Goal: Information Seeking & Learning: Check status

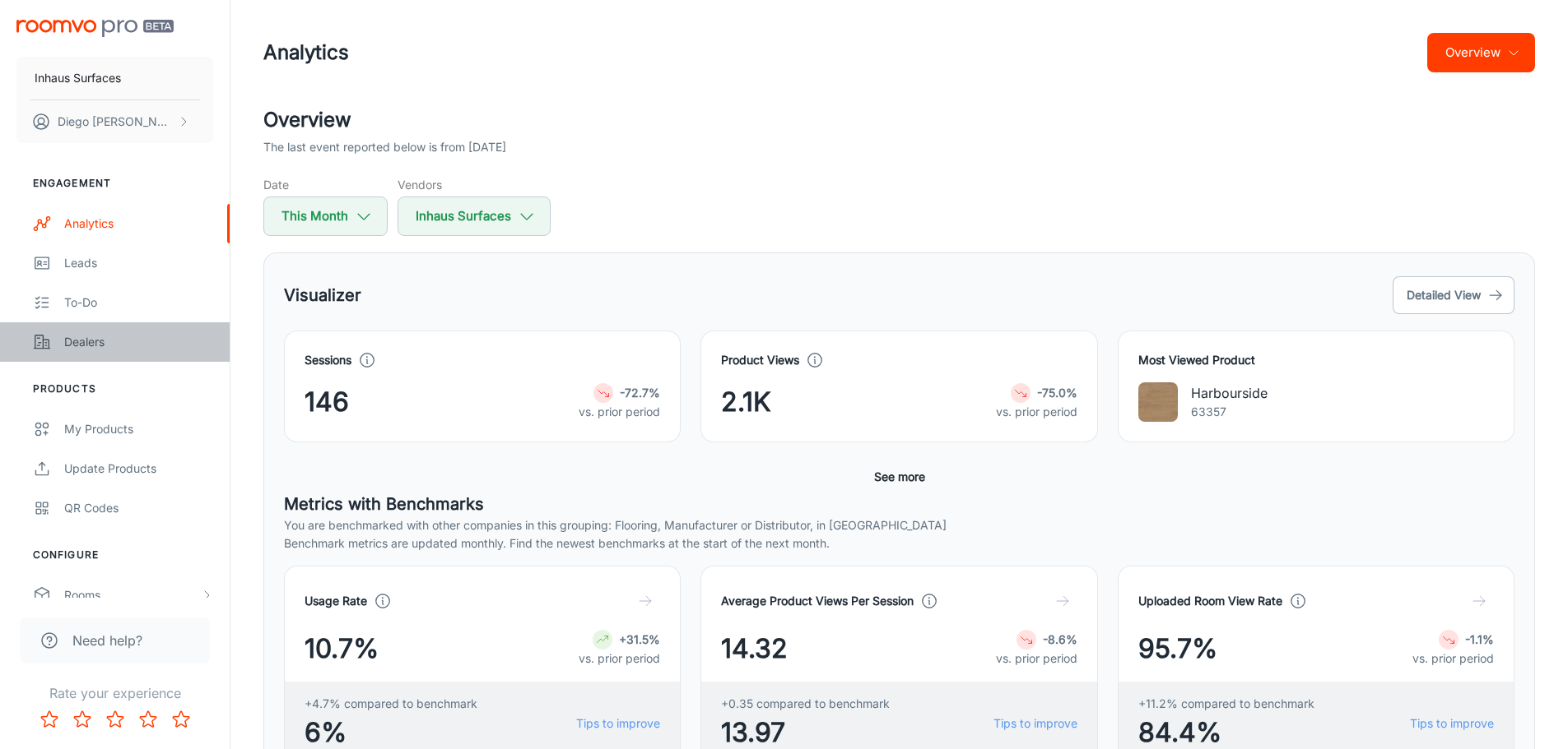
click at [109, 349] on div "Dealers" at bounding box center [139, 342] width 149 height 18
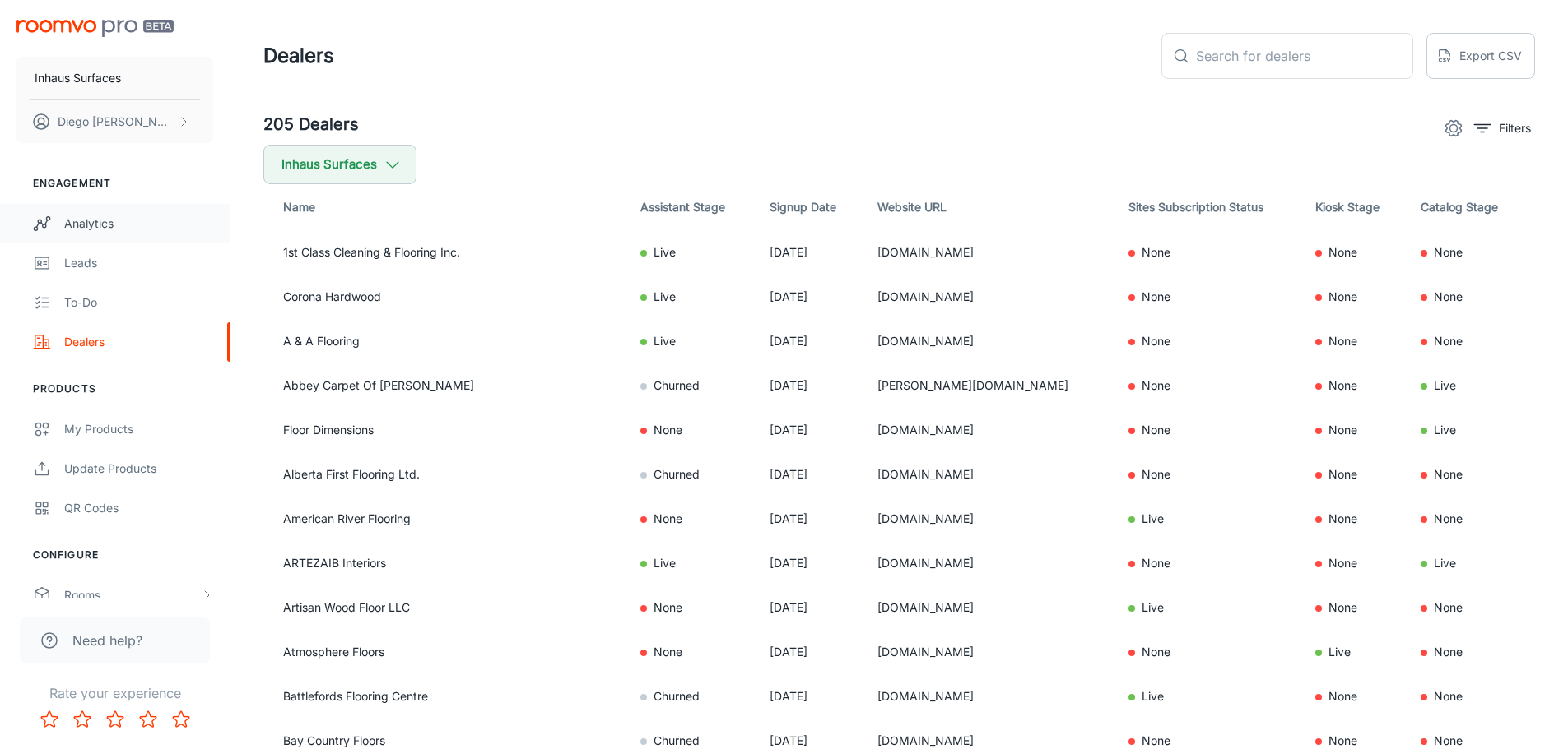
click at [102, 218] on div "Analytics" at bounding box center [139, 223] width 149 height 18
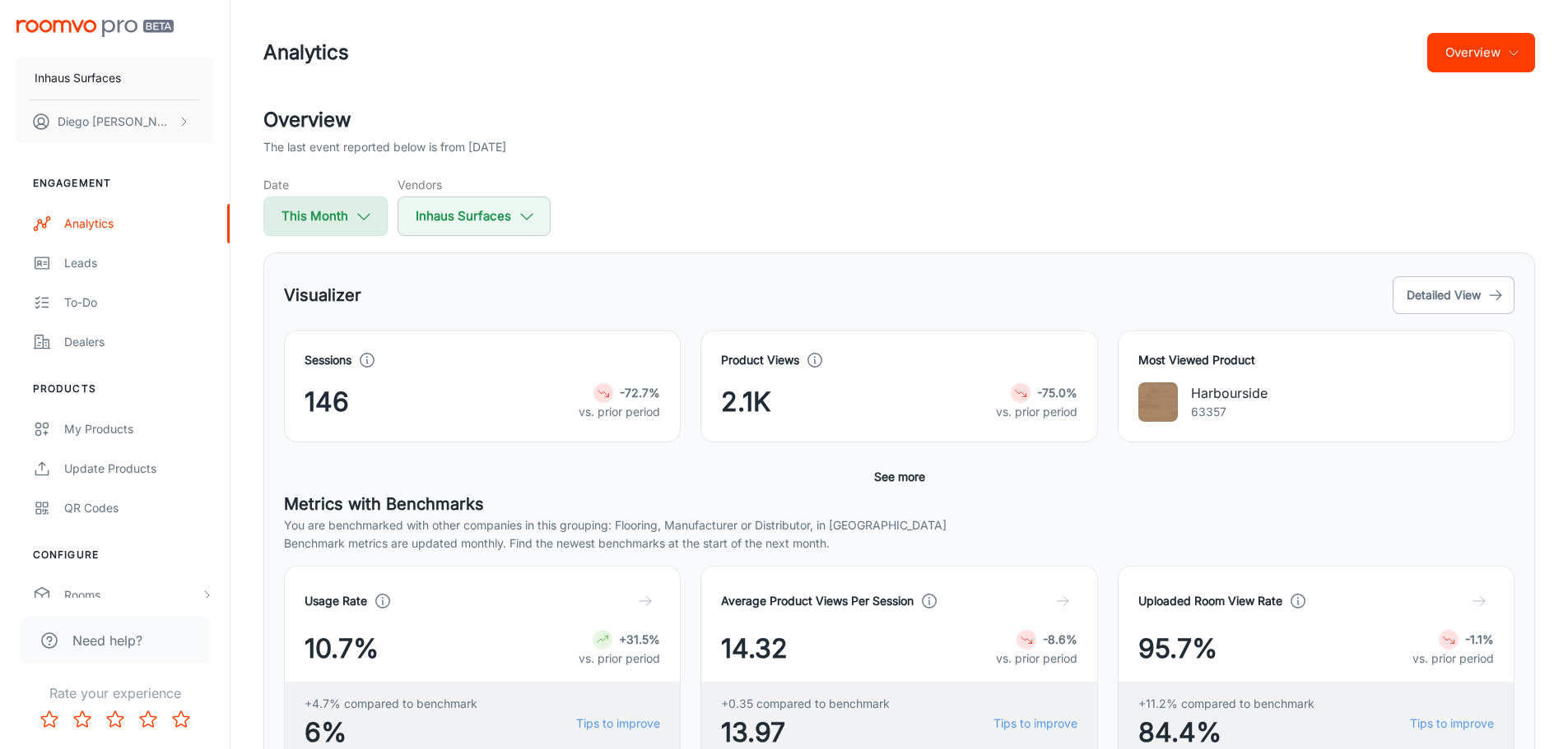
click at [359, 231] on button "This Month" at bounding box center [325, 216] width 124 height 39
select select "7"
select select "2025"
select select "7"
select select "2025"
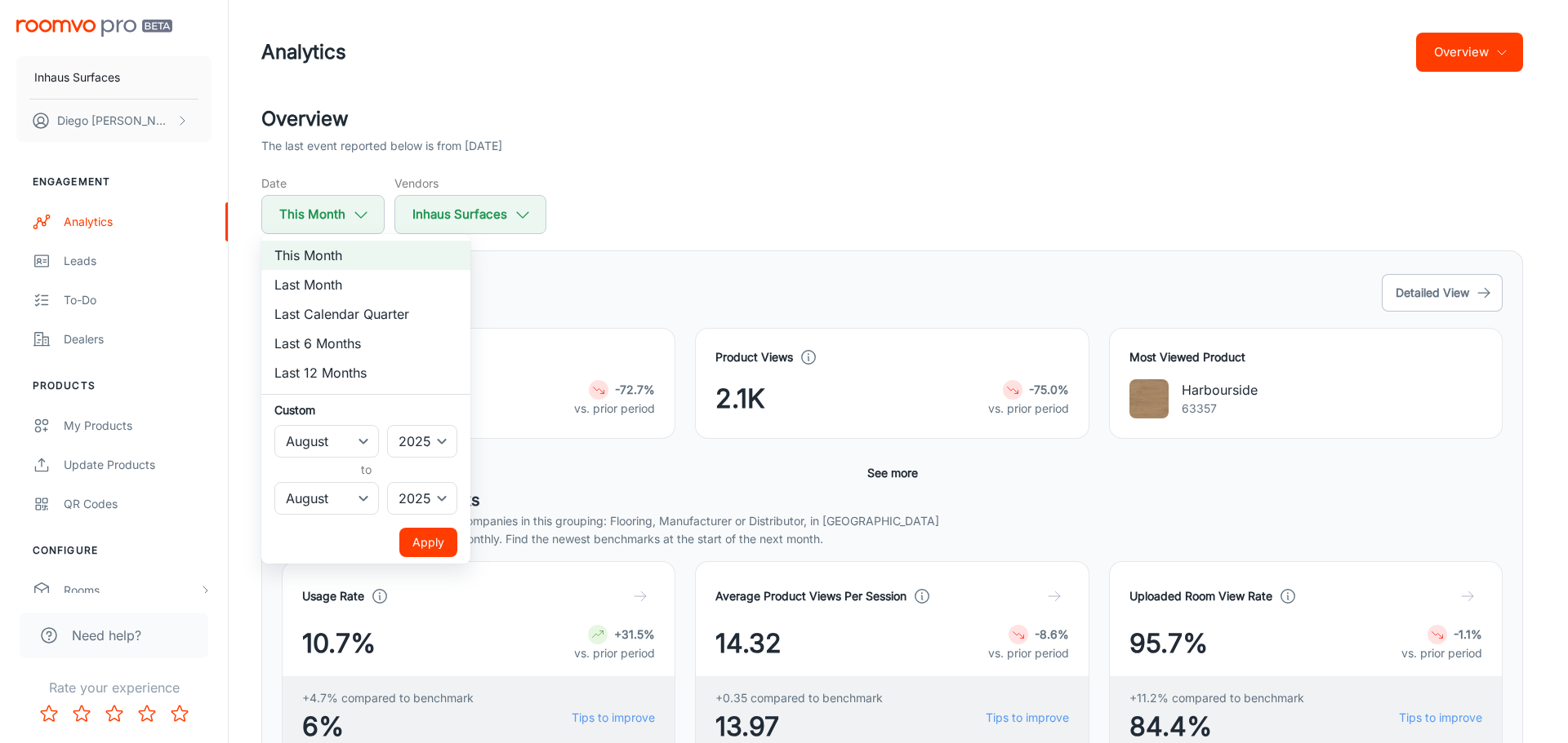
click at [366, 280] on li "Last Month" at bounding box center [365, 285] width 209 height 29
select select "6"
drag, startPoint x: 423, startPoint y: 543, endPoint x: 423, endPoint y: 534, distance: 9.0
click at [423, 542] on button "Apply" at bounding box center [427, 542] width 58 height 29
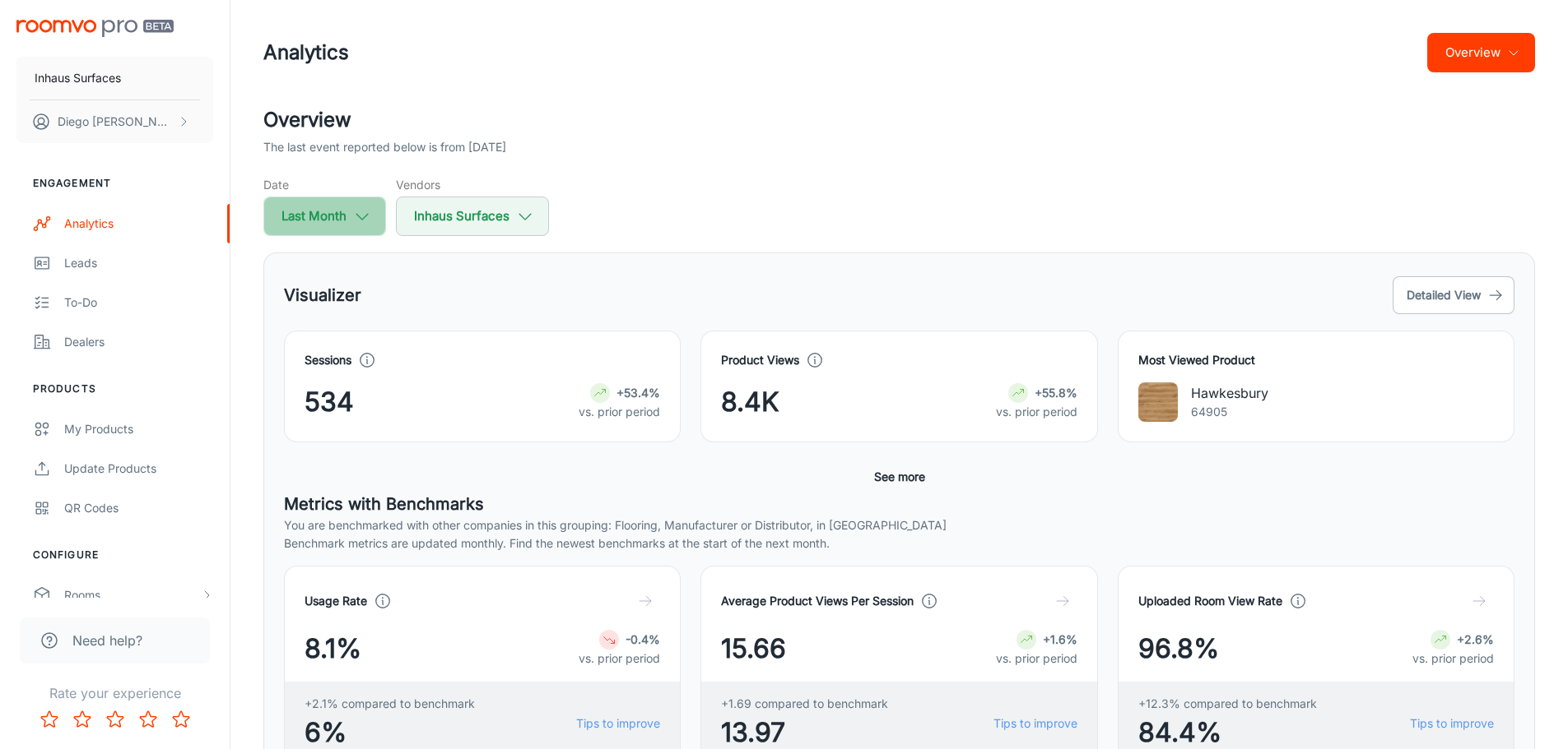
click at [327, 213] on button "Last Month" at bounding box center [324, 216] width 123 height 39
select select "6"
select select "2025"
select select "6"
select select "2025"
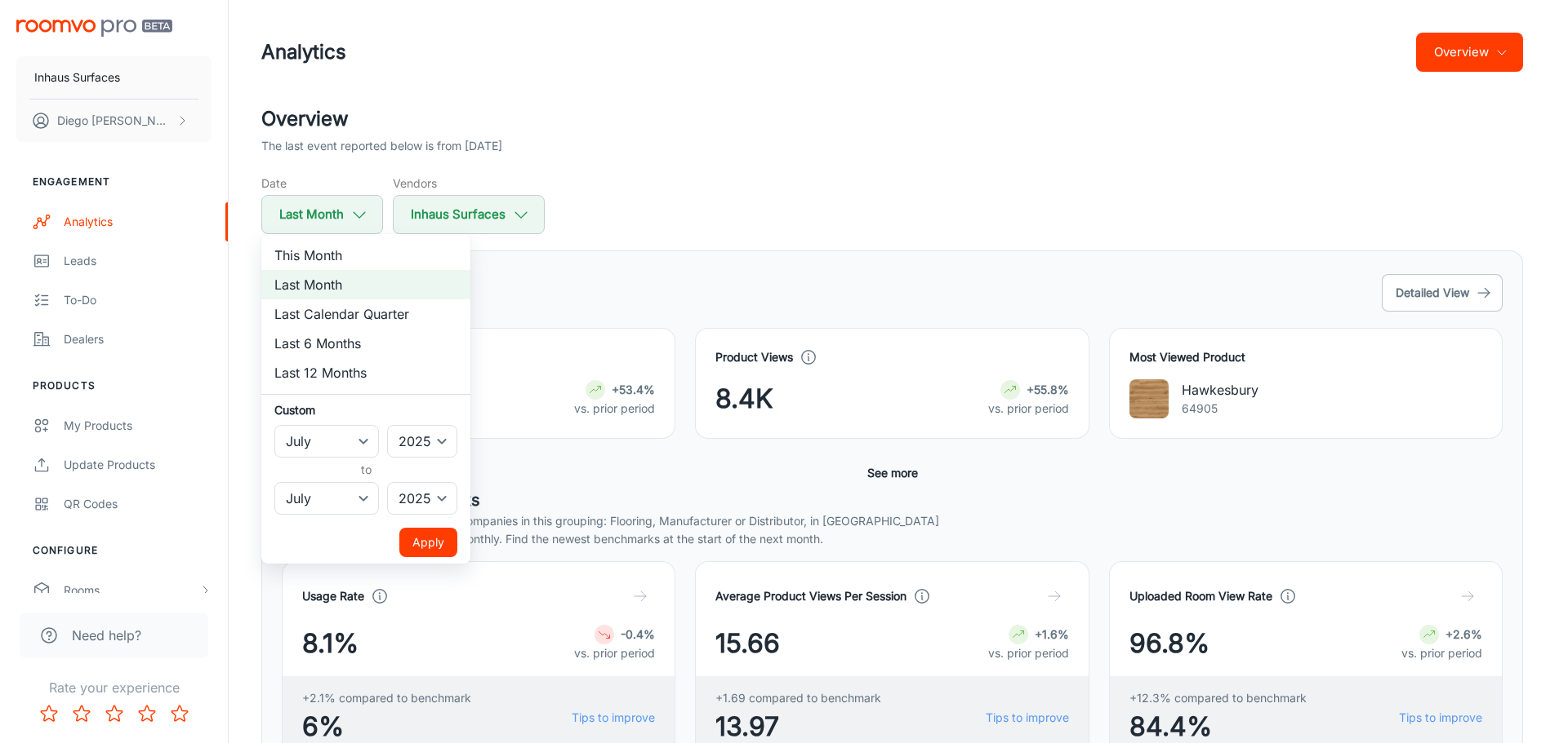
click at [378, 311] on li "Last Calendar Quarter" at bounding box center [365, 314] width 209 height 29
select select "3"
select select "5"
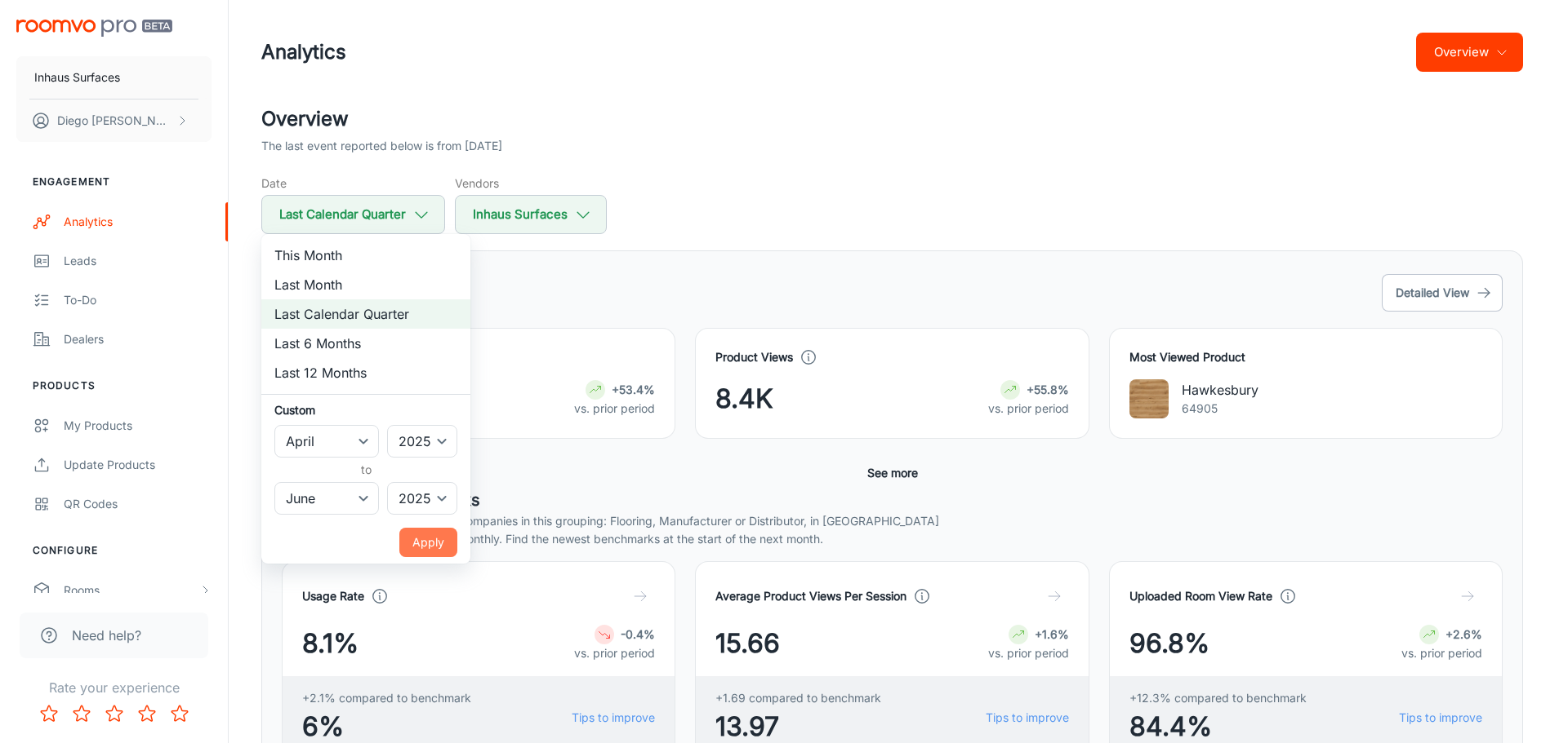
click at [437, 549] on button "Apply" at bounding box center [427, 542] width 58 height 29
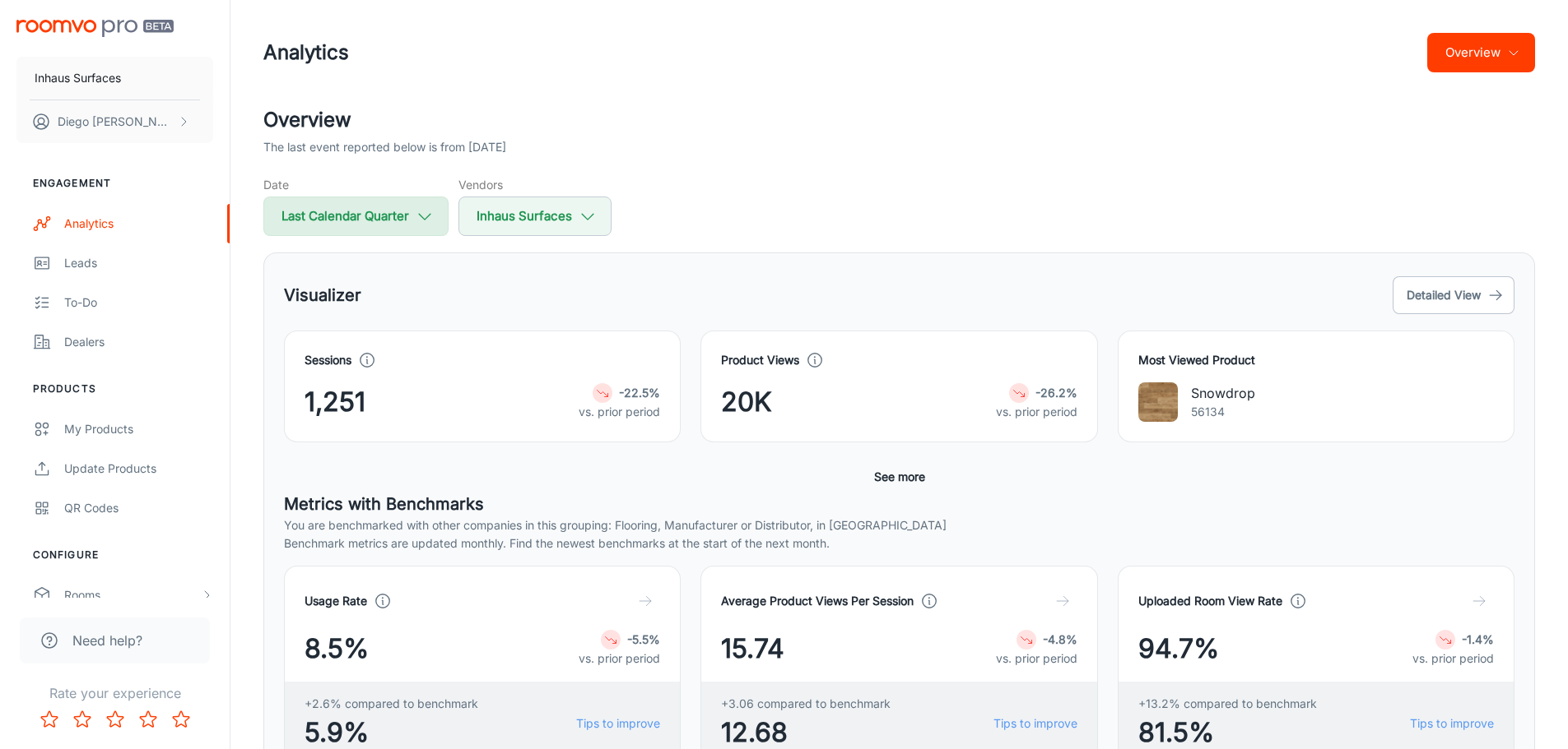
click at [414, 219] on button "Last Calendar Quarter" at bounding box center [355, 216] width 185 height 39
select select "3"
select select "2025"
select select "5"
select select "2025"
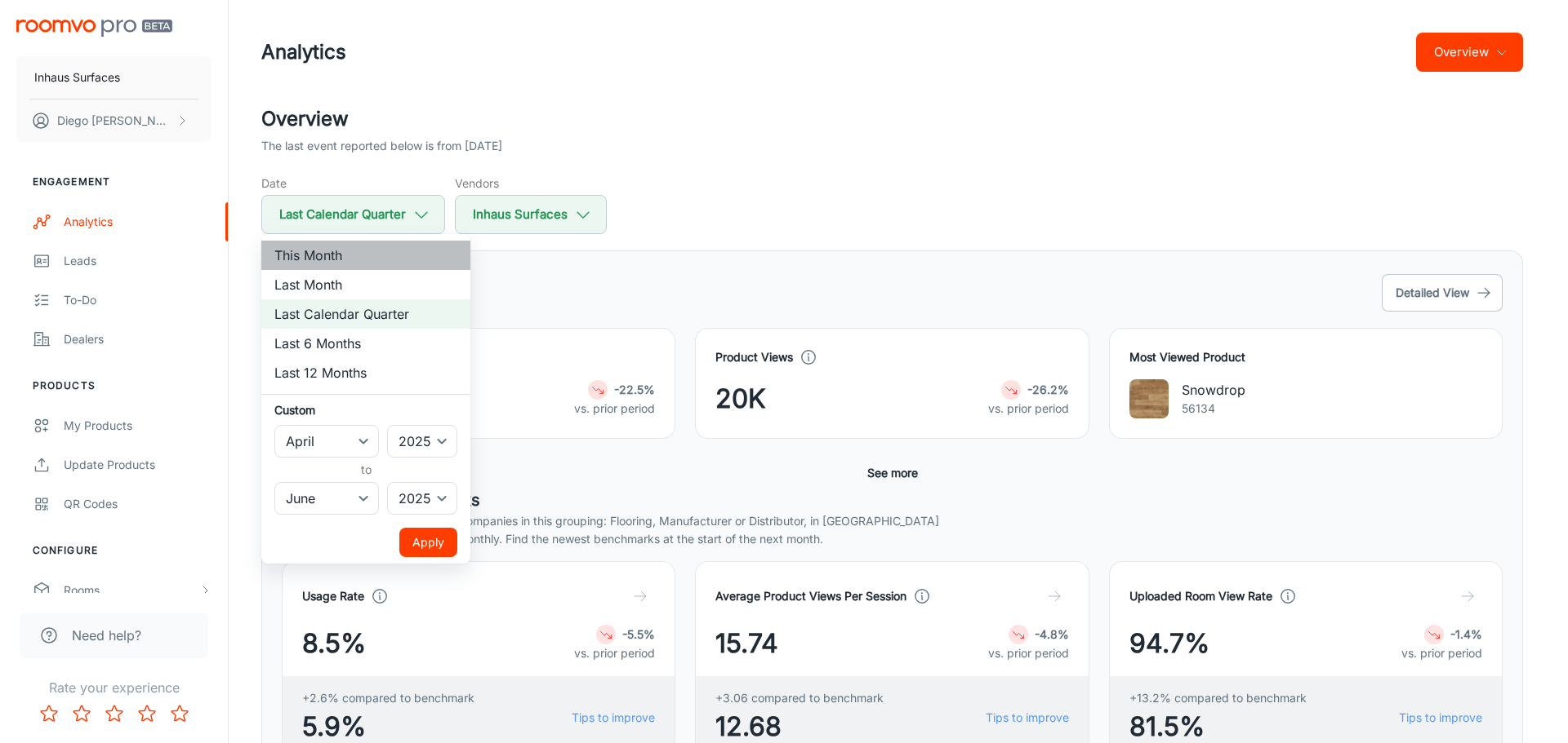
click at [400, 249] on li "This Month" at bounding box center [365, 255] width 209 height 29
select select "7"
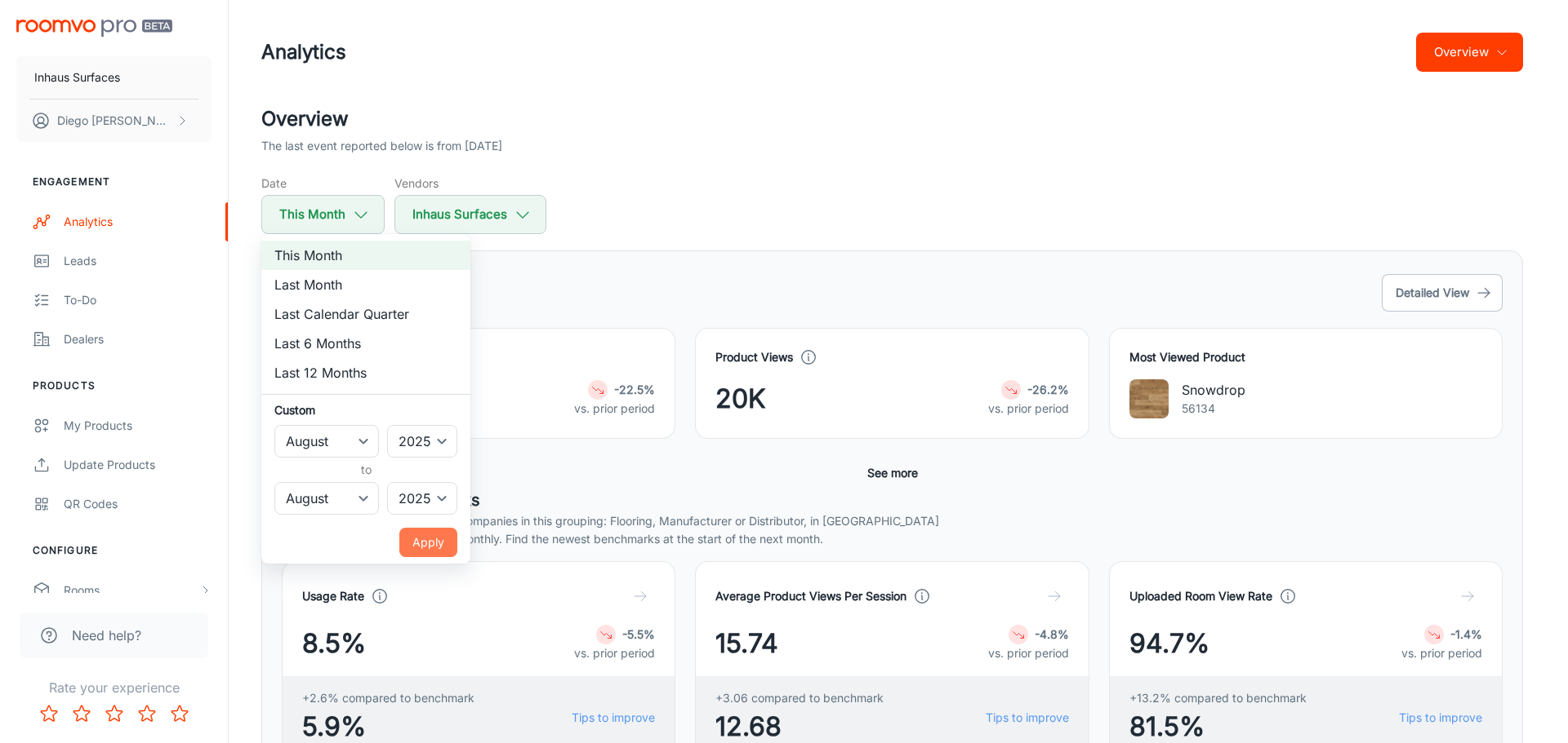
click at [429, 545] on button "Apply" at bounding box center [427, 542] width 58 height 29
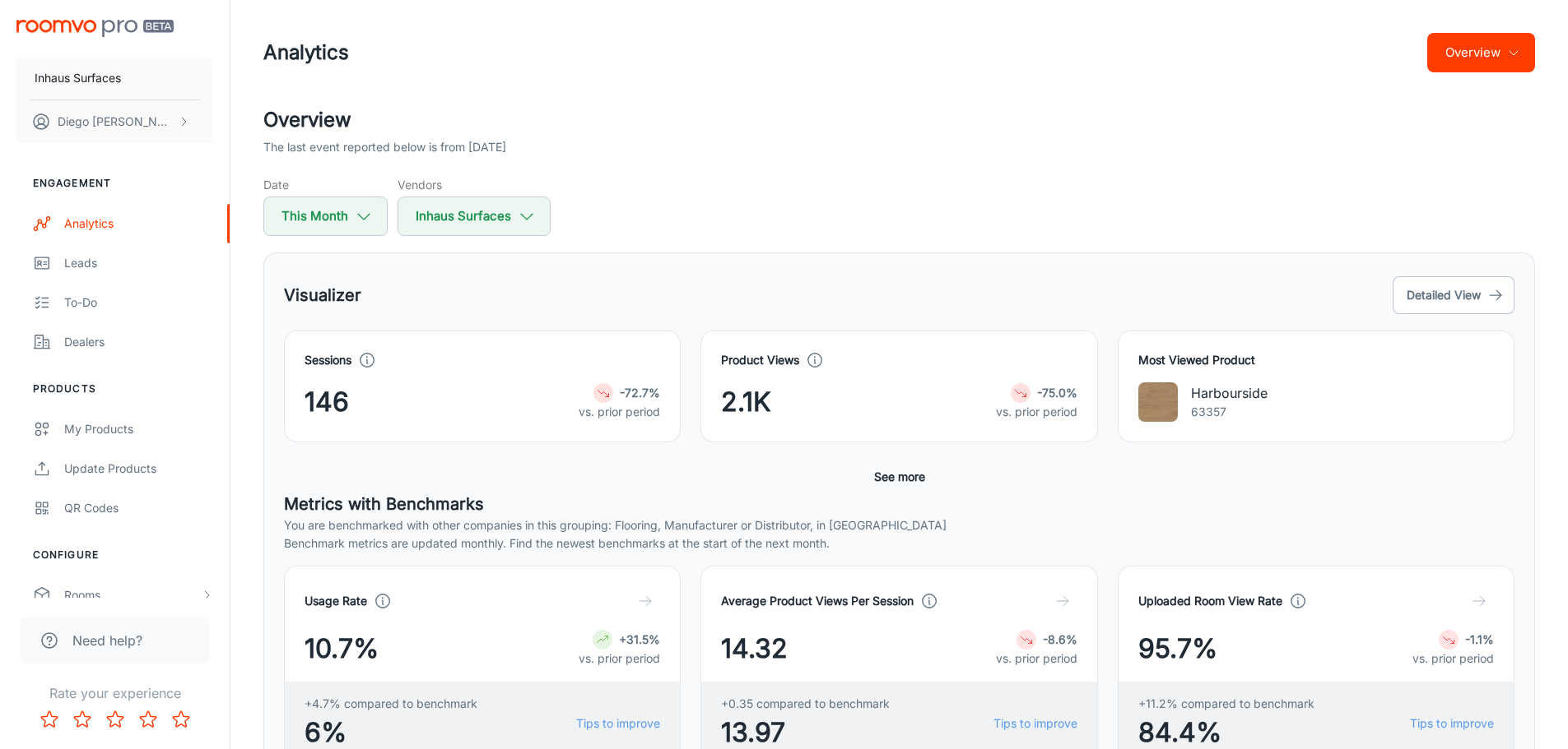
click at [1511, 45] on button "Overview" at bounding box center [1481, 53] width 108 height 39
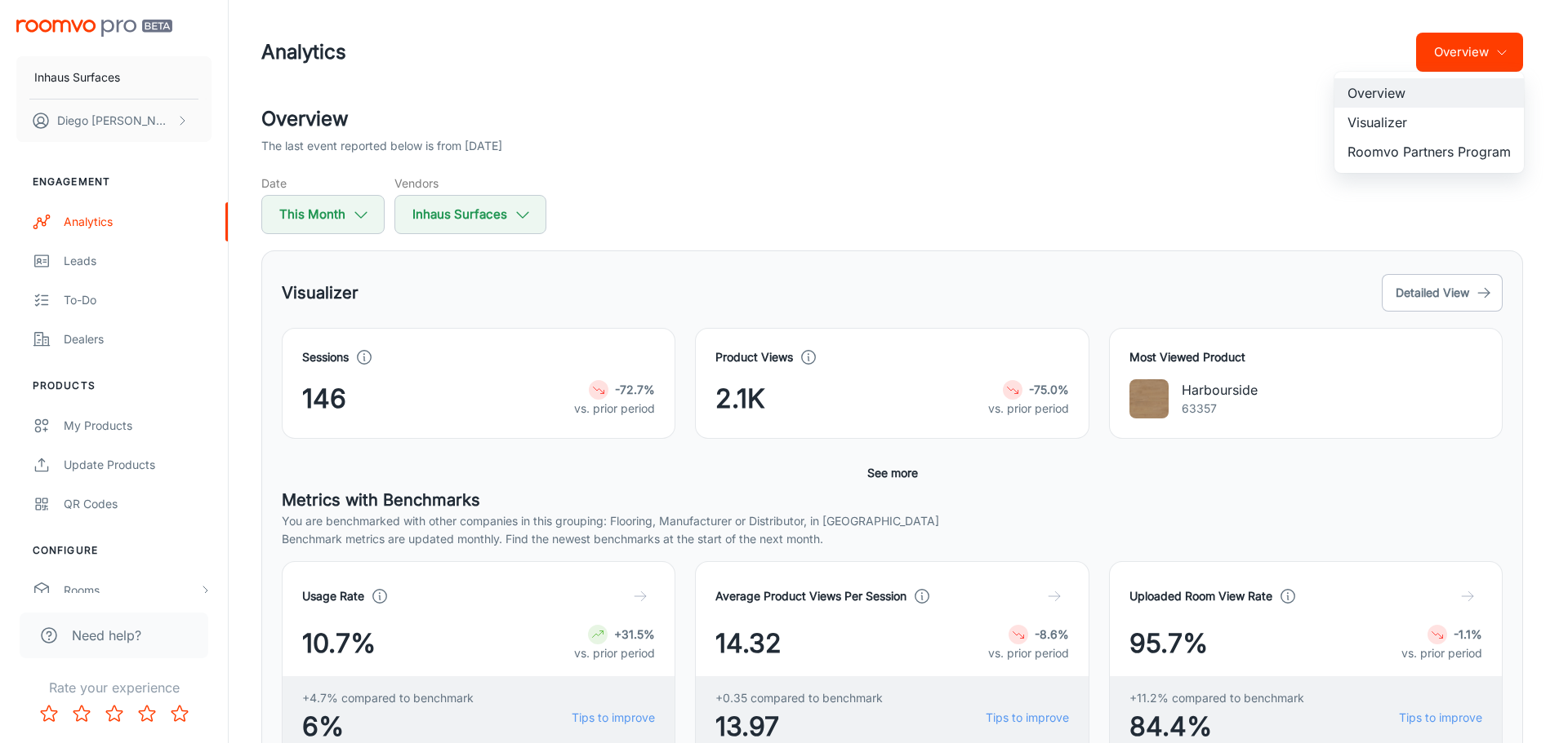
click at [1136, 83] on div at bounding box center [784, 371] width 1568 height 743
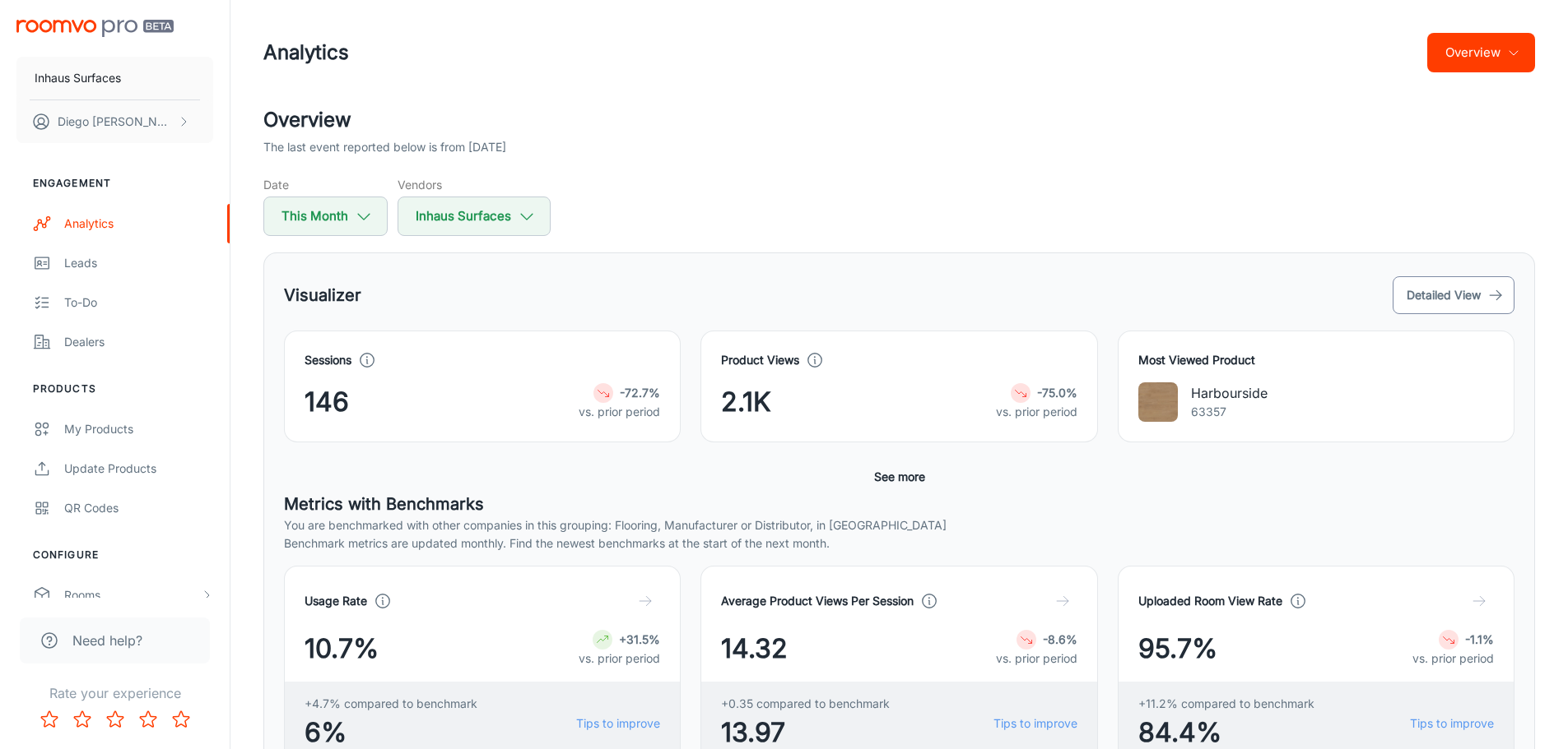
click at [1486, 283] on button "Detailed View" at bounding box center [1454, 295] width 122 height 38
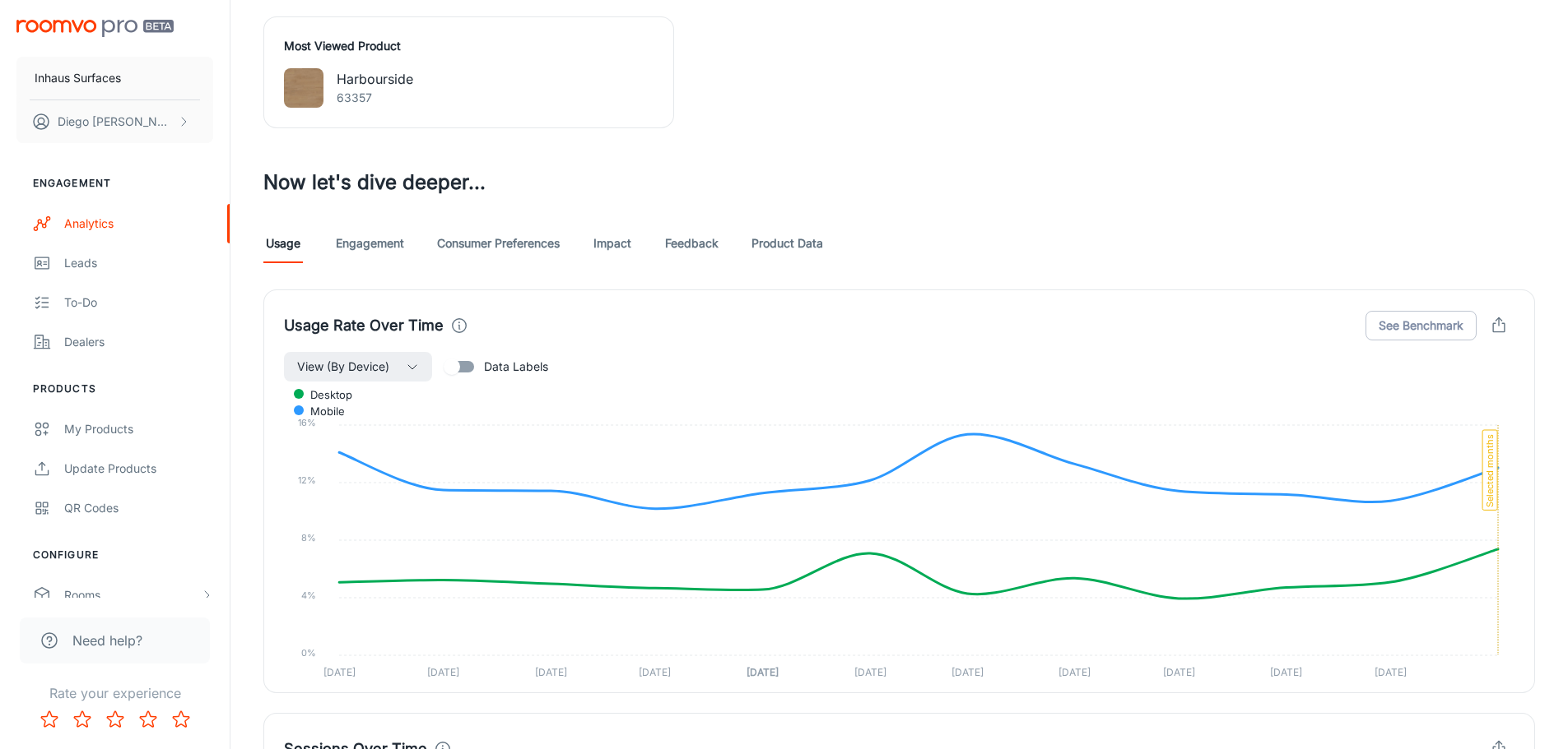
scroll to position [652, 0]
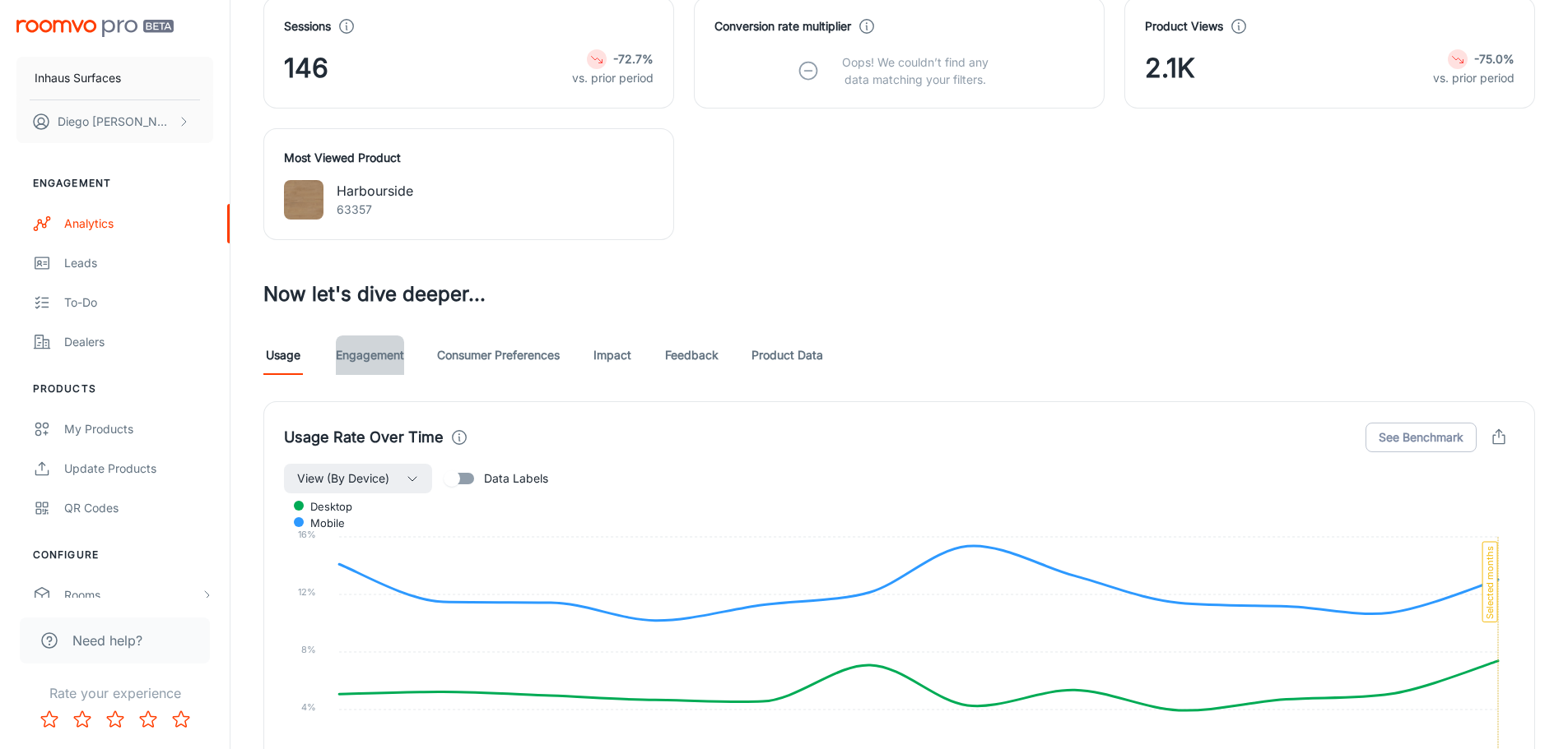
click at [374, 350] on link "Engagement" at bounding box center [370, 355] width 68 height 39
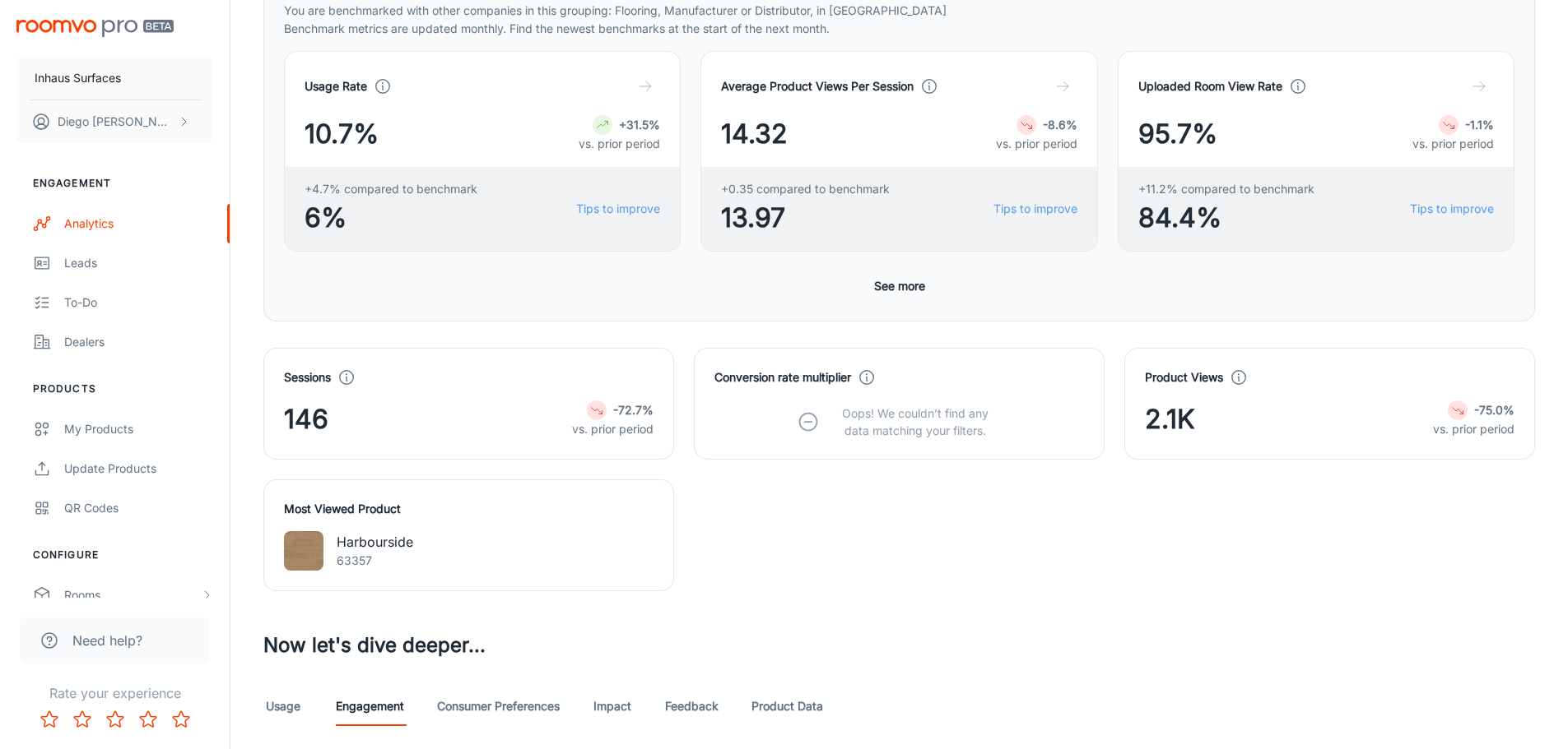
scroll to position [329, 0]
